Goal: Information Seeking & Learning: Learn about a topic

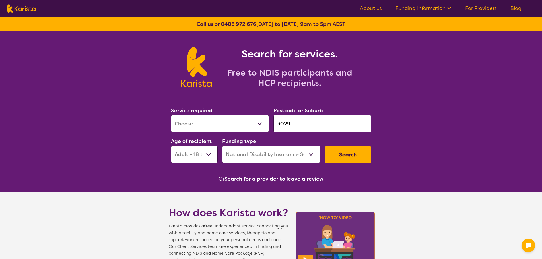
select select "[MEDICAL_DATA]"
select select "AD"
select select "NDIS"
select select "Support worker"
click at [171, 115] on select "Allied Health Assistant Assessment ([MEDICAL_DATA] or [MEDICAL_DATA]) Behaviour…" at bounding box center [220, 124] width 98 height 18
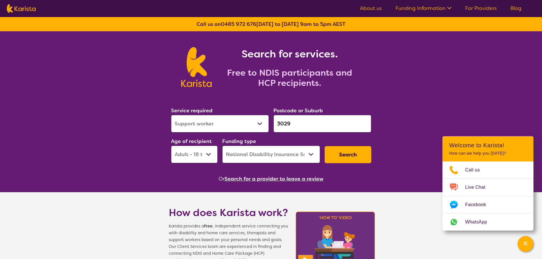
drag, startPoint x: 308, startPoint y: 125, endPoint x: 225, endPoint y: 127, distance: 83.1
click at [216, 127] on div "Service required Allied Health Assistant Assessment ([MEDICAL_DATA] or [MEDICAL…" at bounding box center [271, 134] width 205 height 61
type input "n"
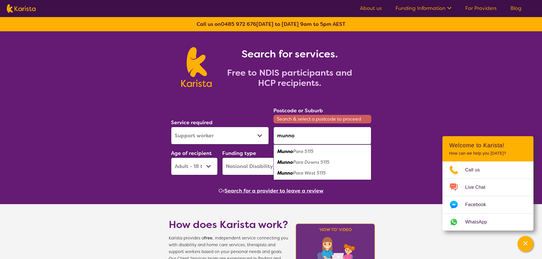
click at [293, 151] on em "Para 5115" at bounding box center [303, 152] width 20 height 6
type input "5115"
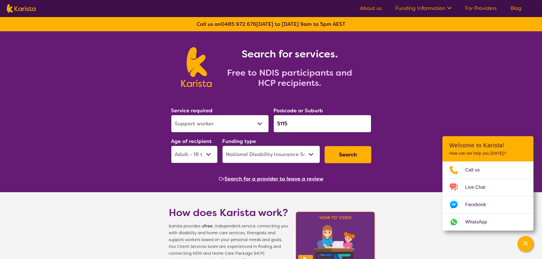
click at [342, 155] on button "Search" at bounding box center [348, 154] width 47 height 17
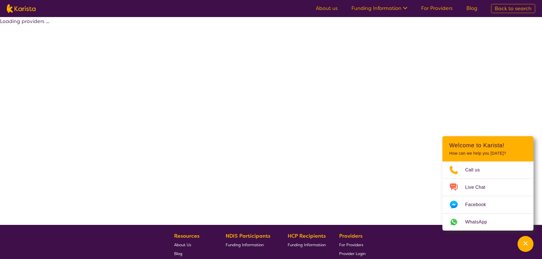
select select "by_score"
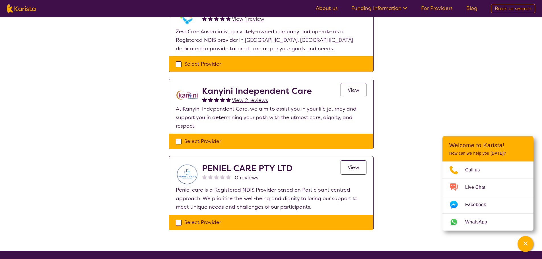
scroll to position [598, 0]
